Goal: Information Seeking & Learning: Learn about a topic

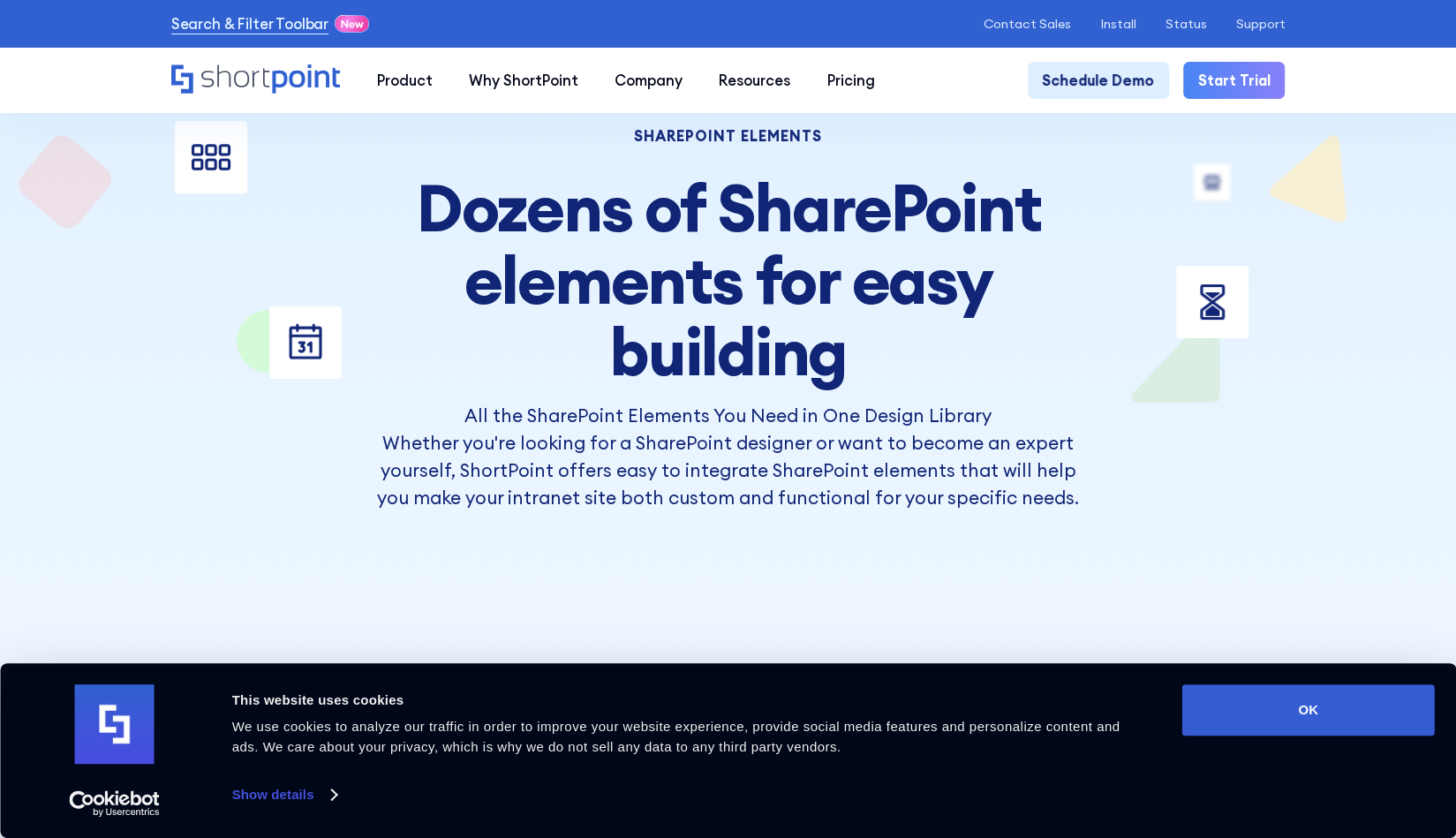
scroll to position [441, 0]
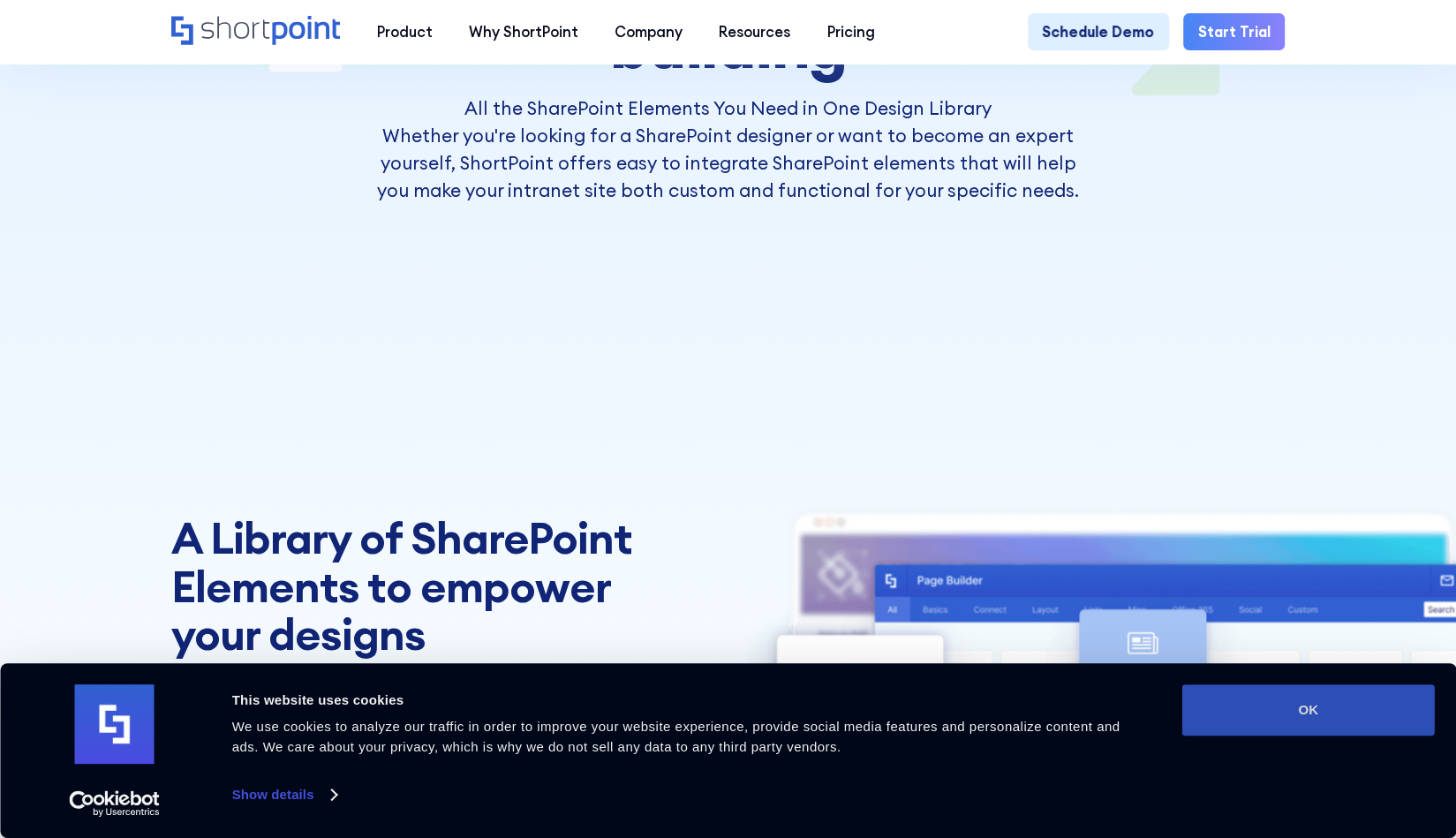
click at [1290, 726] on button "OK" at bounding box center [1309, 710] width 253 height 52
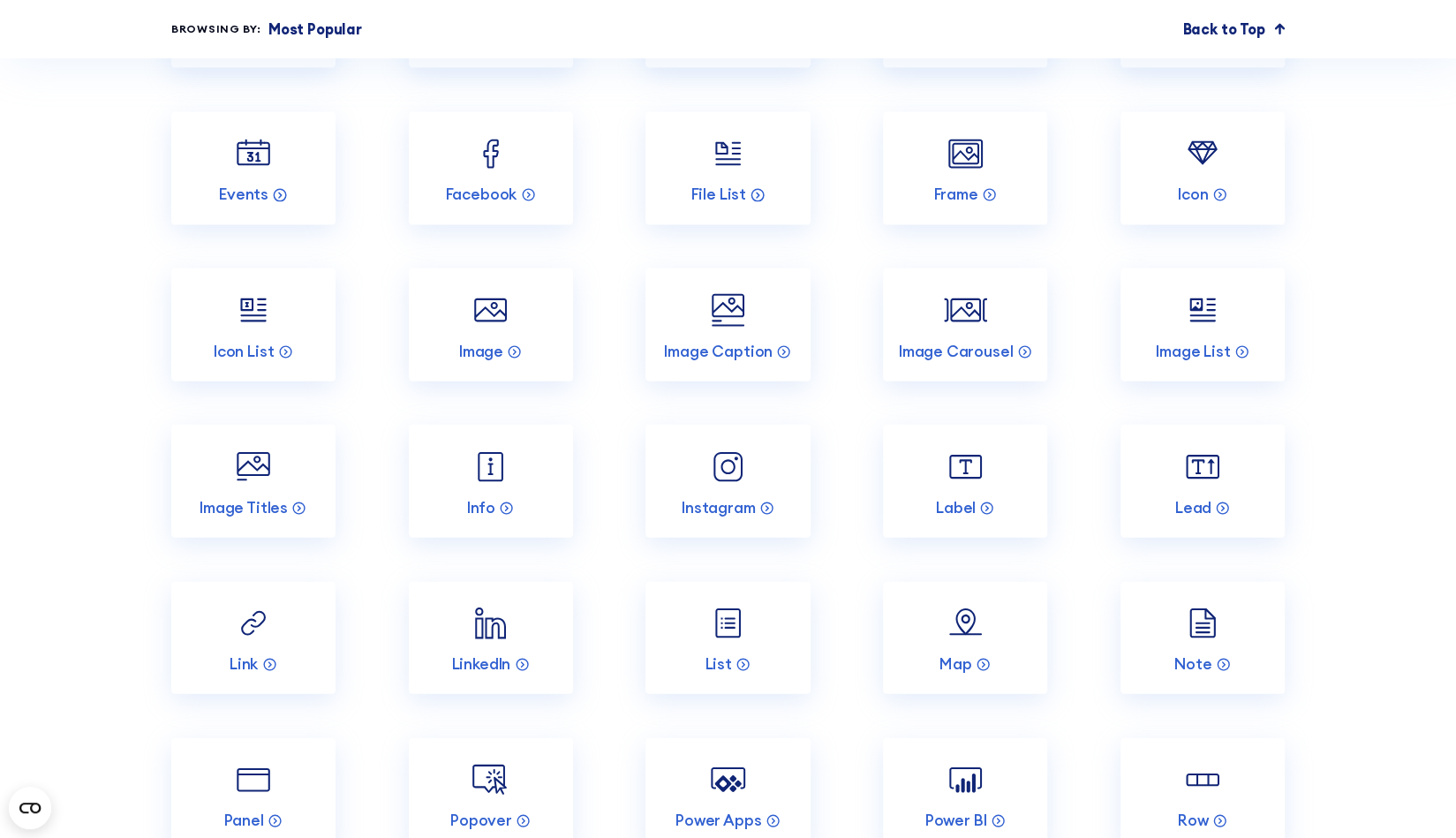
scroll to position [2562, 0]
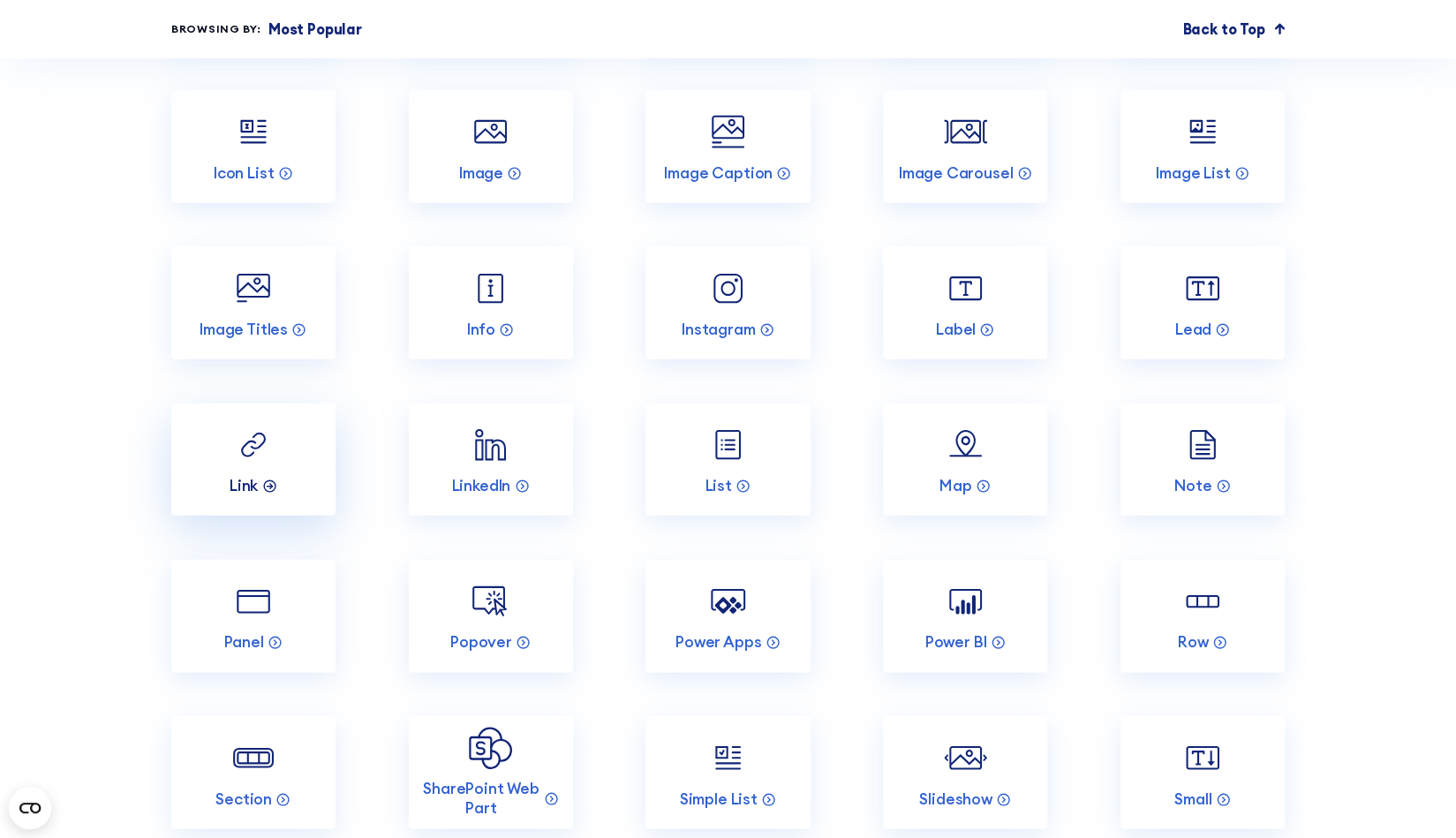
click at [272, 493] on icon at bounding box center [269, 485] width 15 height 15
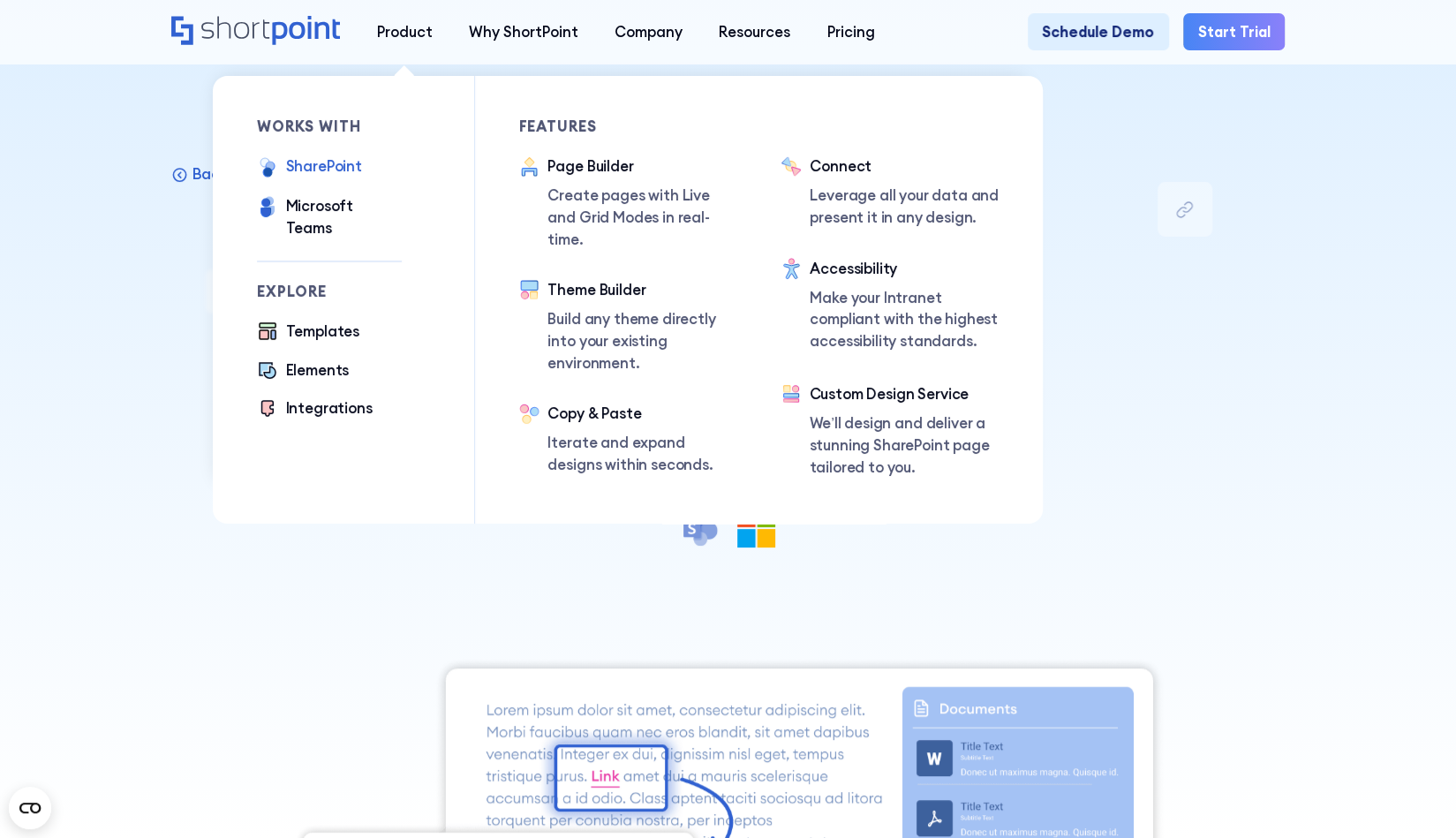
click at [319, 170] on div "SharePoint" at bounding box center [324, 166] width 76 height 22
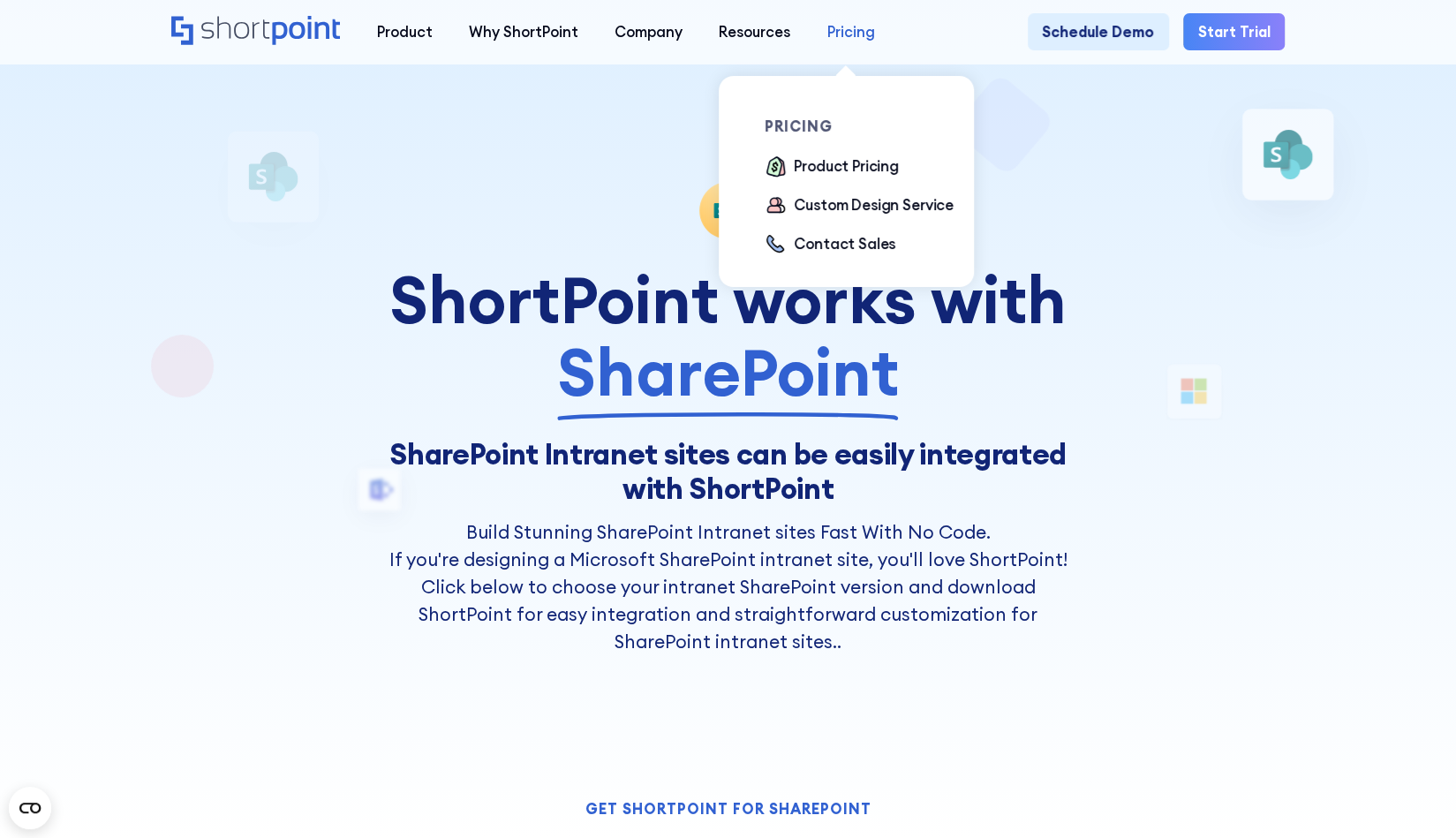
click at [837, 42] on div "Pricing" at bounding box center [850, 32] width 48 height 22
click at [843, 165] on div "Product Pricing" at bounding box center [847, 166] width 105 height 22
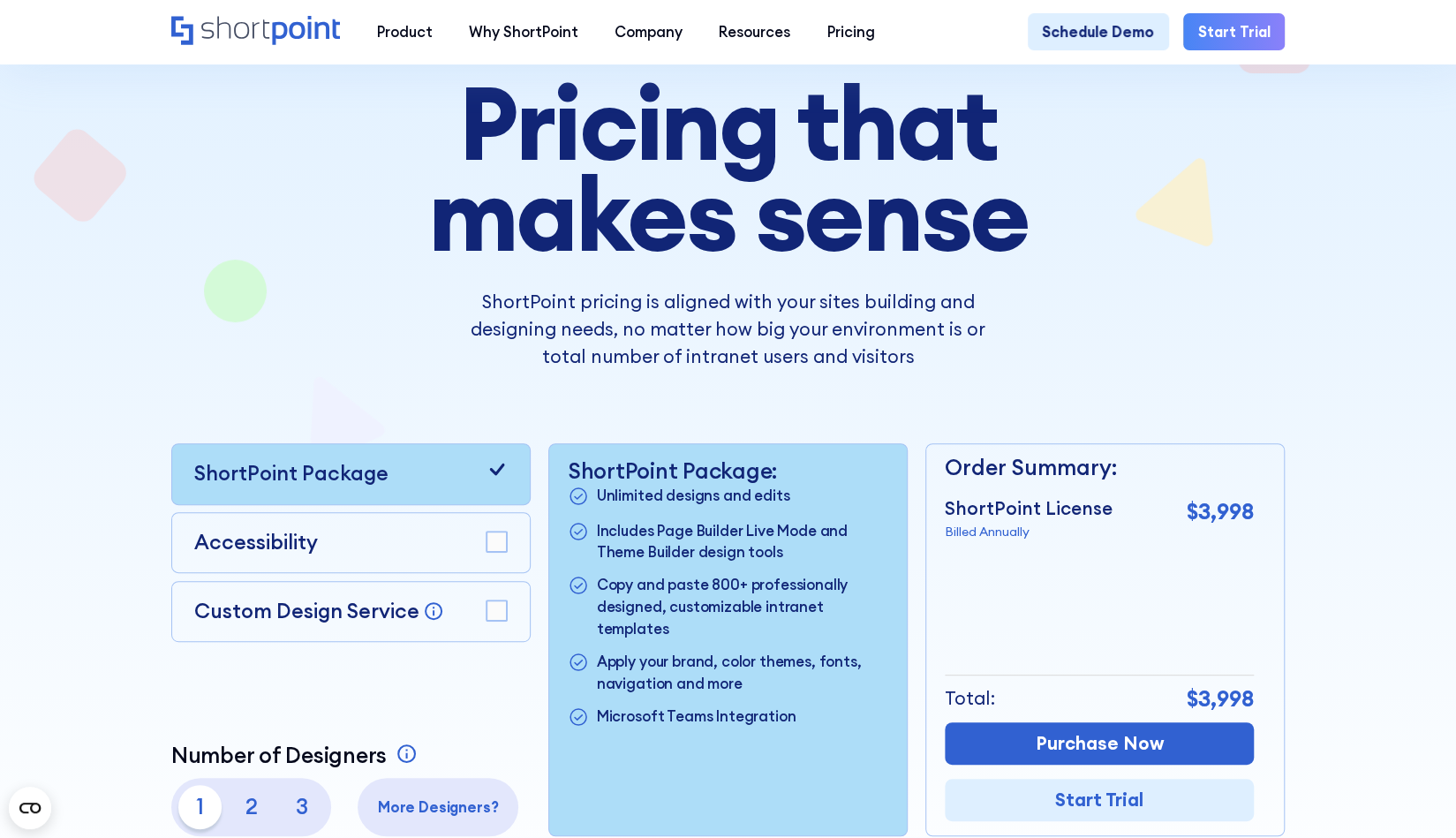
scroll to position [441, 0]
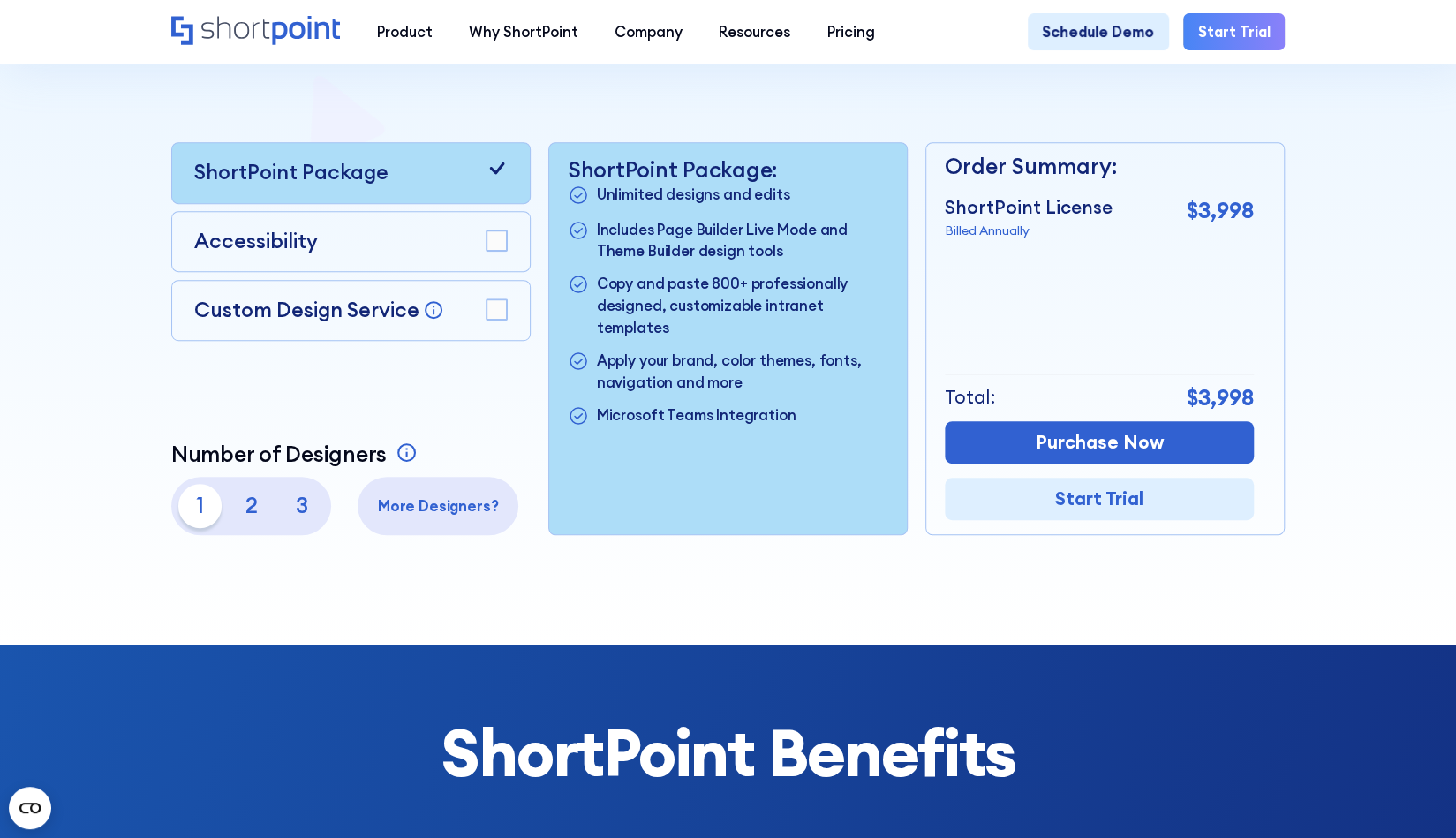
click at [499, 243] on rect at bounding box center [497, 240] width 20 height 20
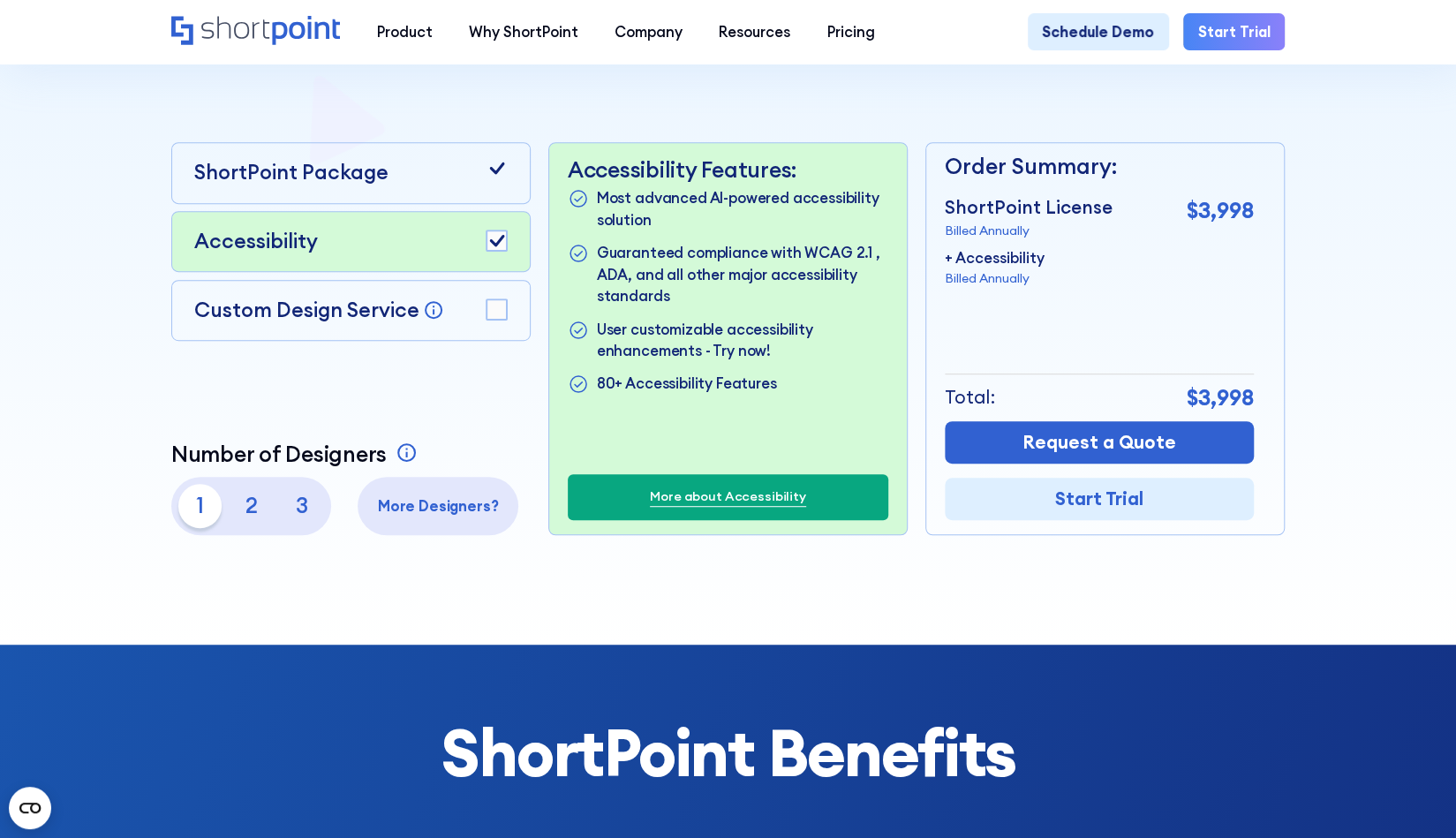
click at [501, 308] on rect at bounding box center [497, 309] width 20 height 20
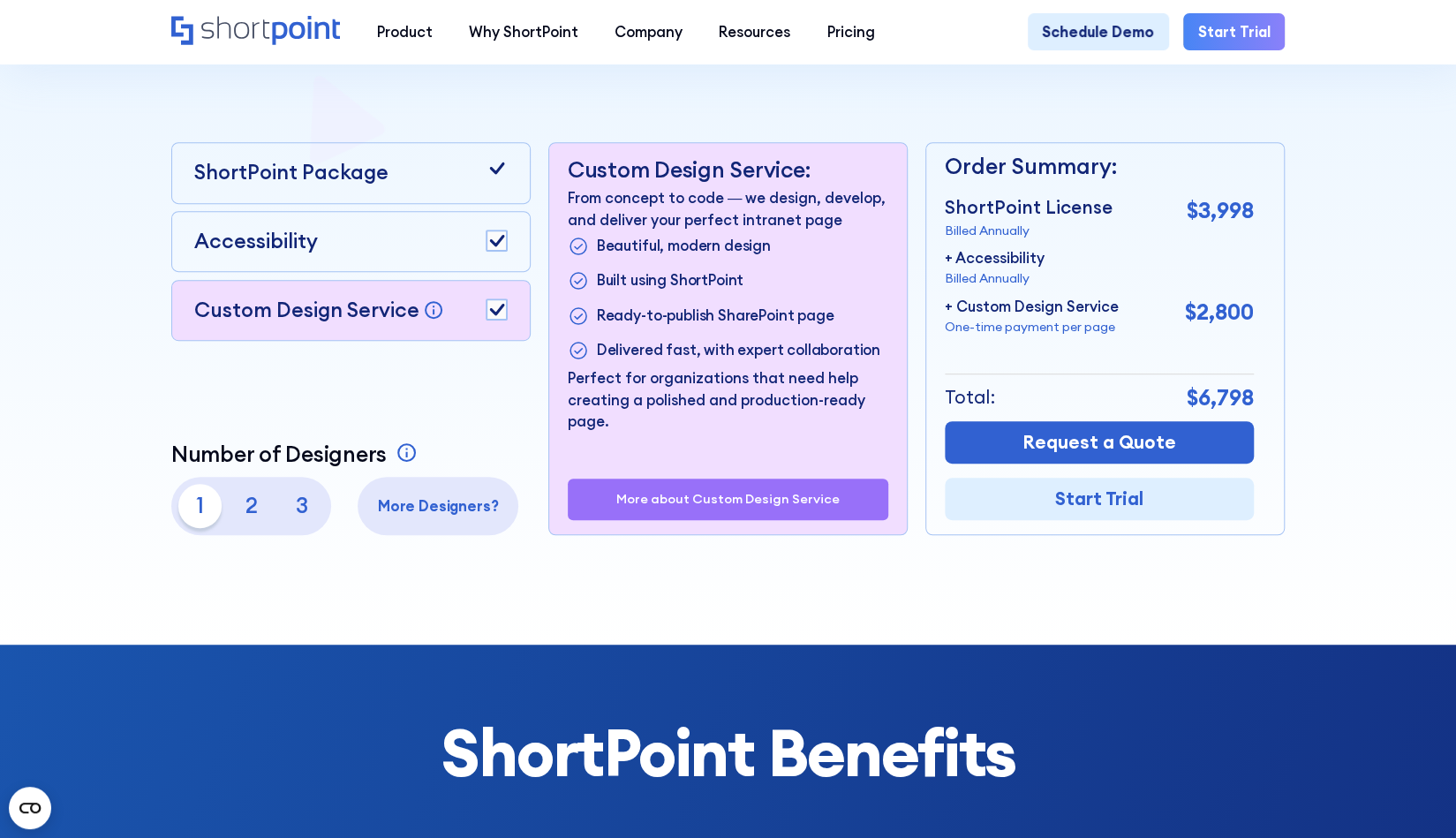
click at [495, 309] on rect at bounding box center [497, 309] width 20 height 20
click at [500, 240] on icon at bounding box center [497, 241] width 15 height 12
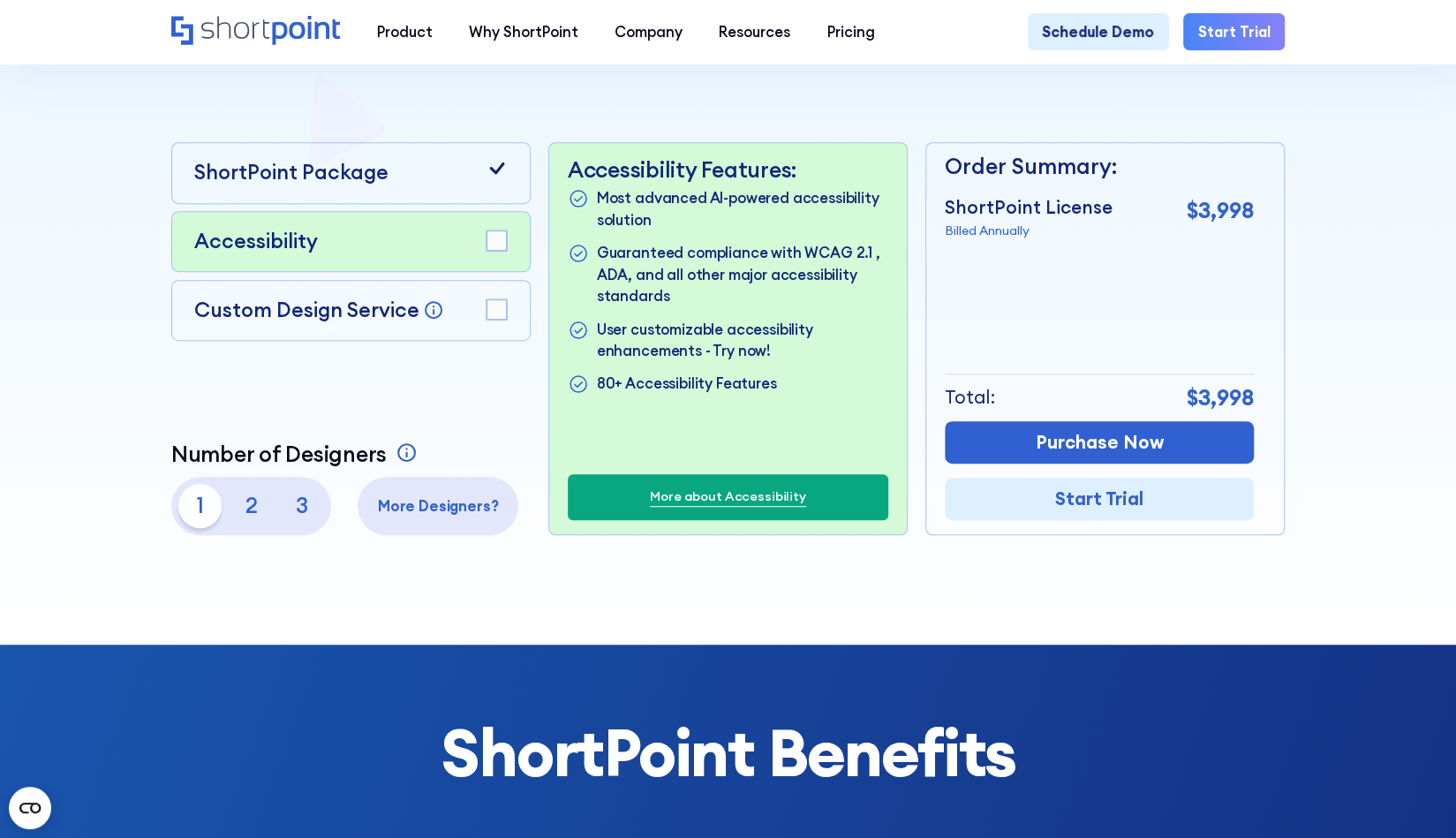
click at [500, 240] on rect at bounding box center [497, 240] width 20 height 20
click at [500, 240] on icon at bounding box center [497, 241] width 15 height 12
click at [500, 240] on rect at bounding box center [497, 240] width 20 height 20
click at [500, 240] on icon at bounding box center [497, 241] width 15 height 12
click at [495, 305] on rect at bounding box center [497, 309] width 20 height 20
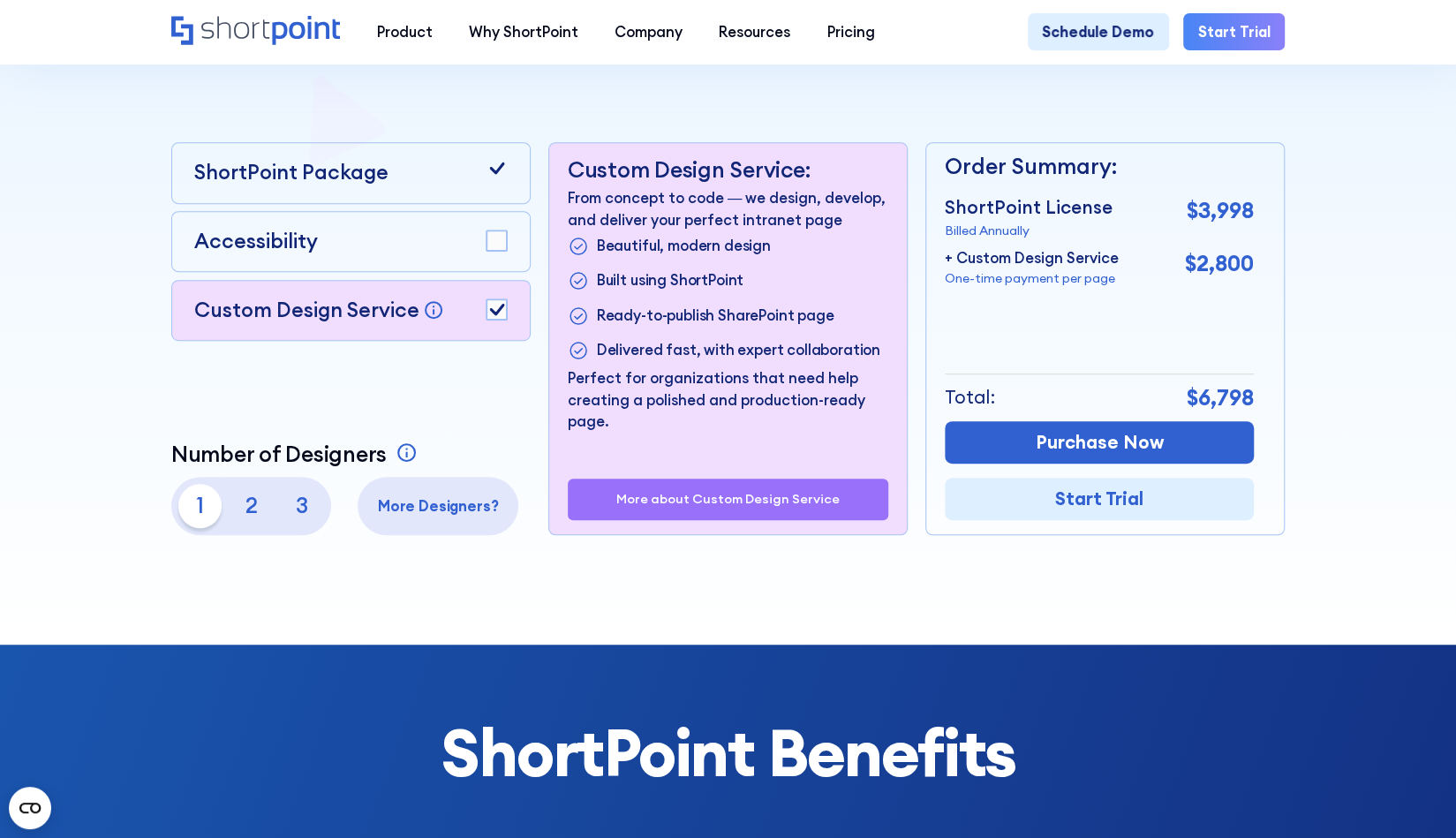
click at [500, 320] on rect at bounding box center [497, 309] width 20 height 20
click at [500, 251] on rect at bounding box center [497, 240] width 20 height 20
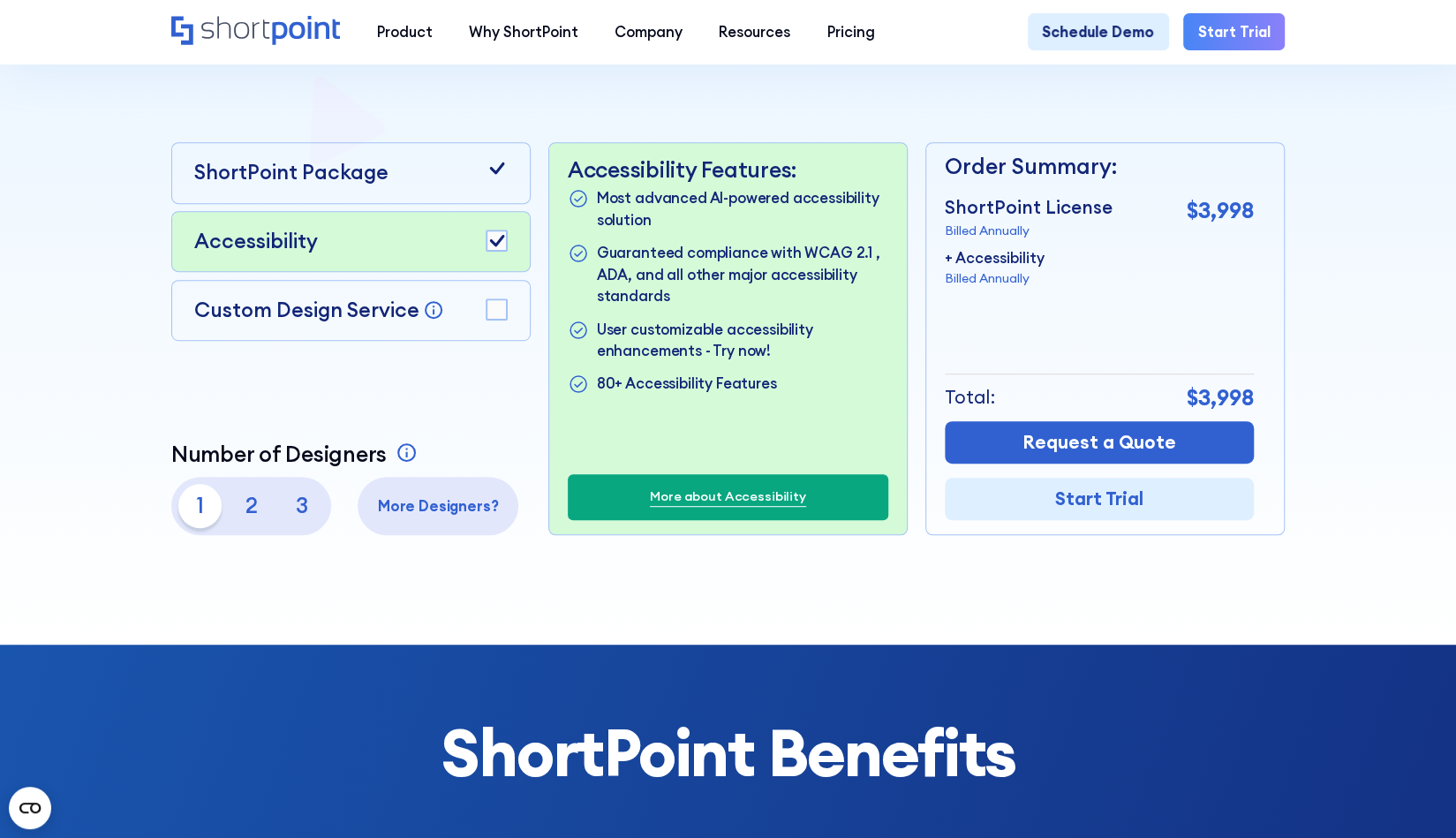
click at [246, 518] on p "2" at bounding box center [251, 506] width 44 height 44
click at [288, 518] on p "3" at bounding box center [301, 506] width 44 height 44
click at [242, 517] on p "2" at bounding box center [251, 506] width 44 height 44
click at [205, 511] on p "1" at bounding box center [200, 506] width 44 height 44
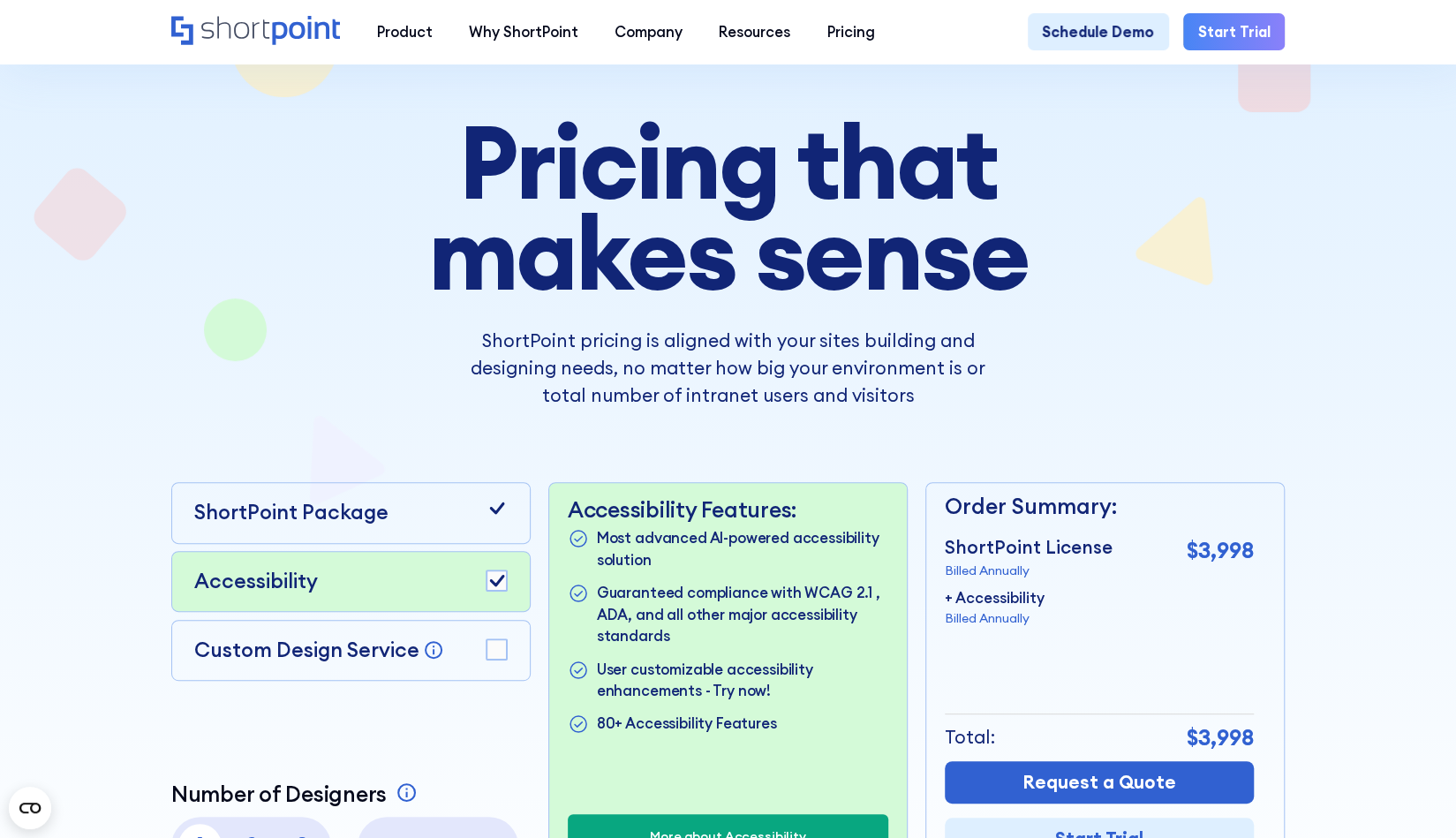
scroll to position [0, 0]
